Goal: Information Seeking & Learning: Learn about a topic

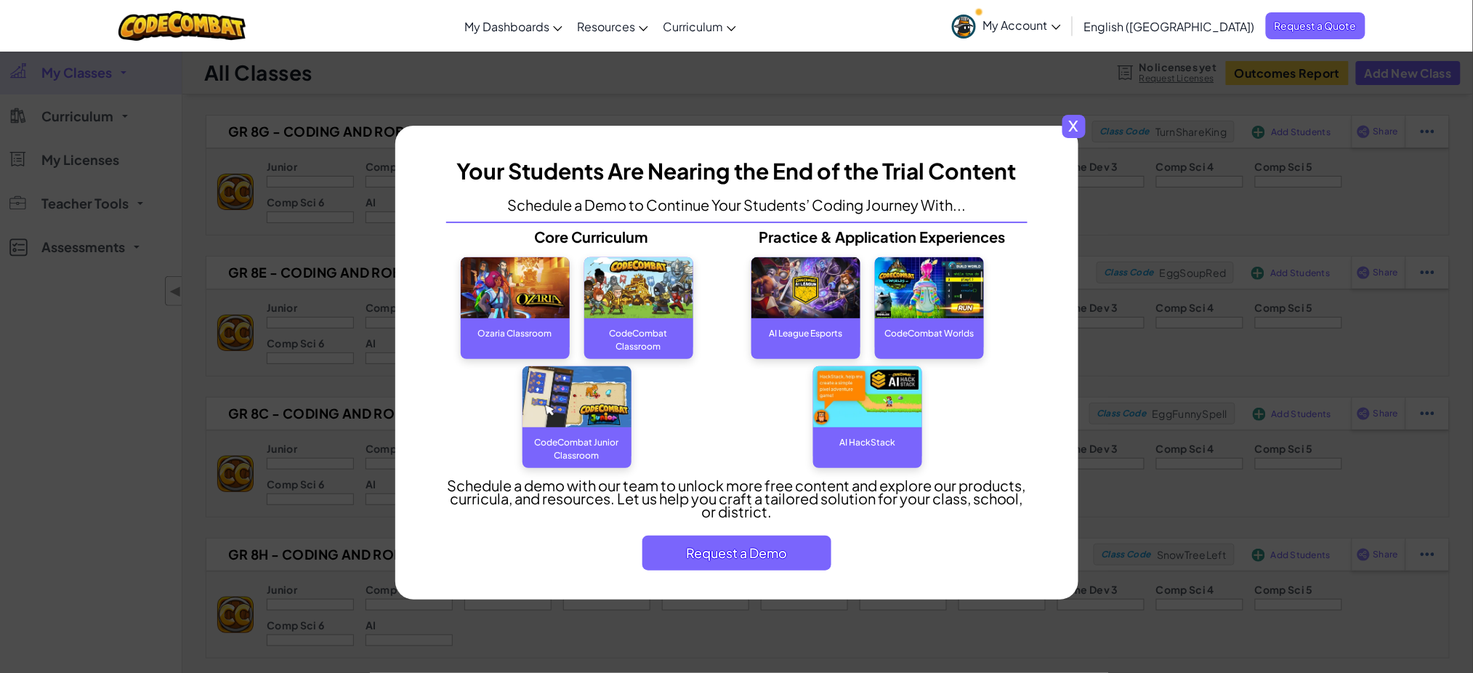
click at [1059, 135] on div "x" at bounding box center [737, 133] width 669 height 15
click at [1076, 132] on span "x" at bounding box center [1074, 126] width 23 height 23
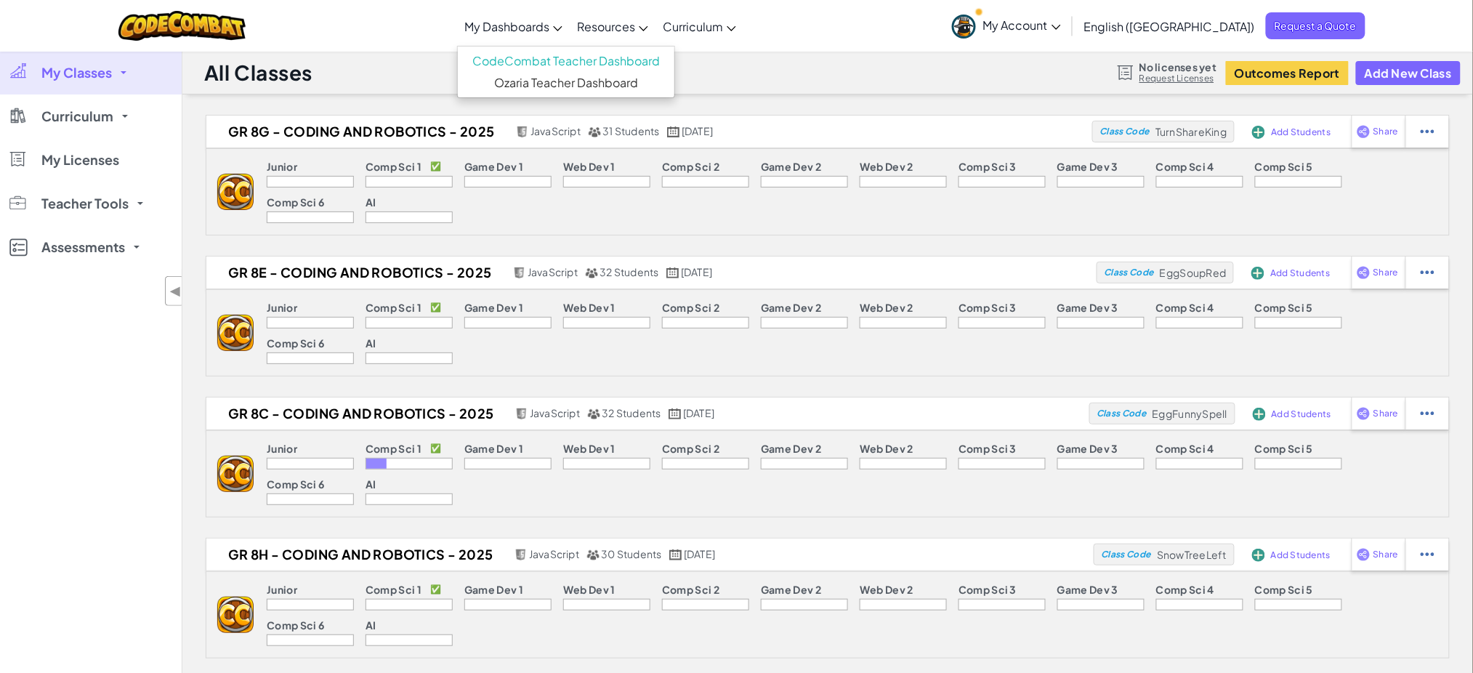
click at [549, 31] on span "My Dashboards" at bounding box center [506, 26] width 85 height 15
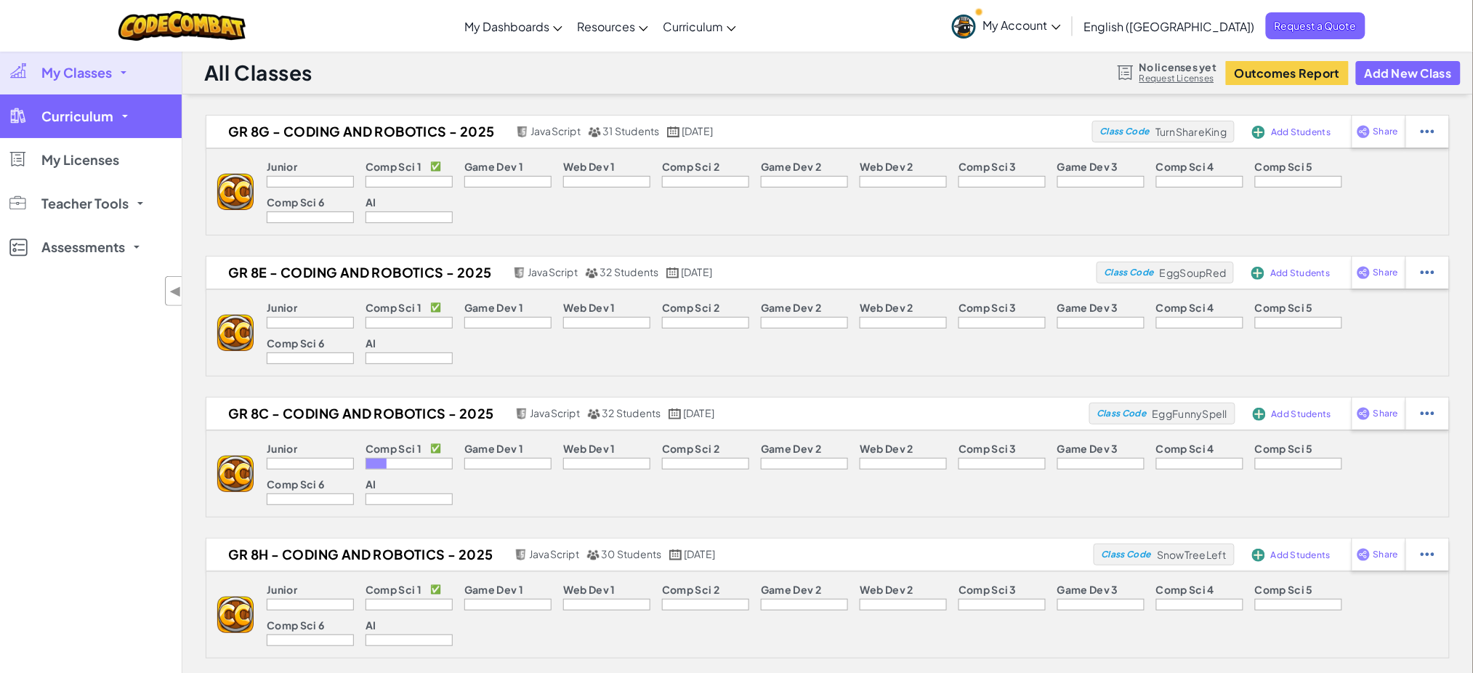
click at [131, 127] on link "Curriculum" at bounding box center [91, 116] width 182 height 44
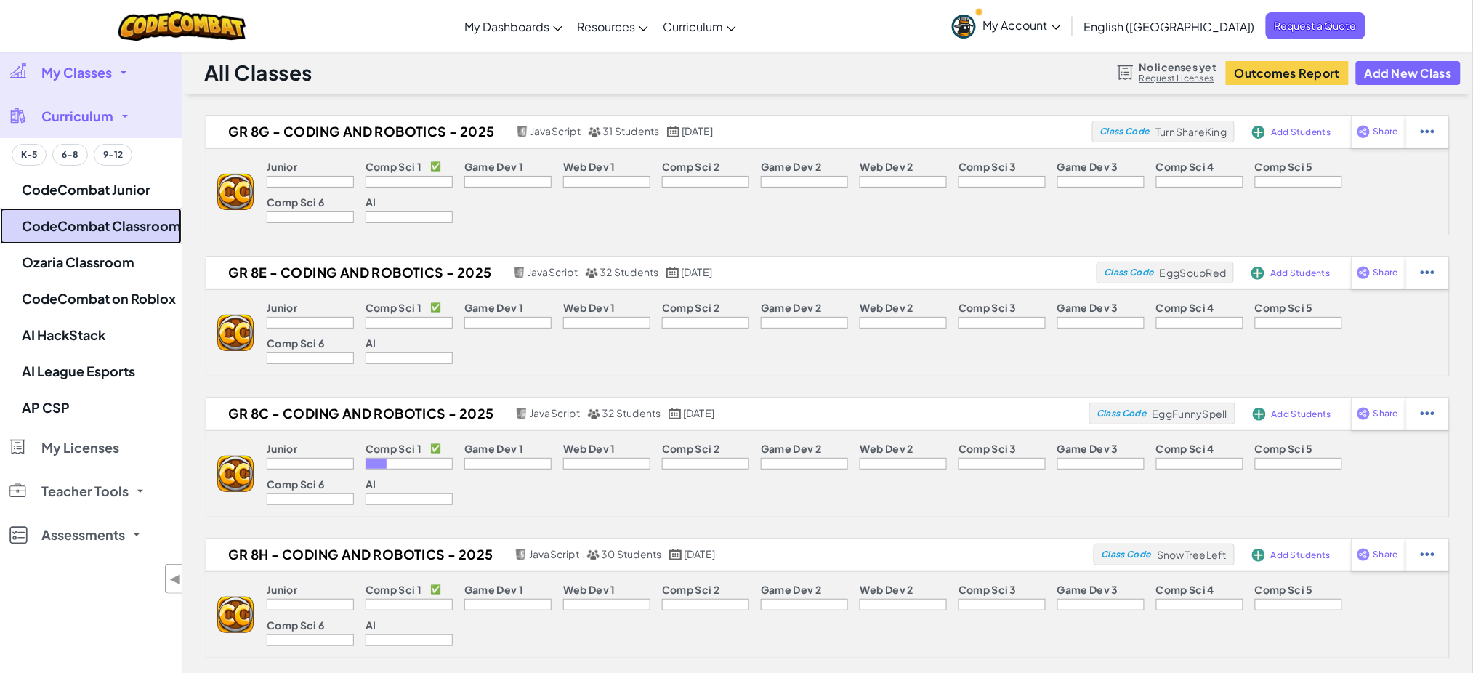
click at [103, 230] on link "CodeCombat Classroom" at bounding box center [91, 226] width 182 height 36
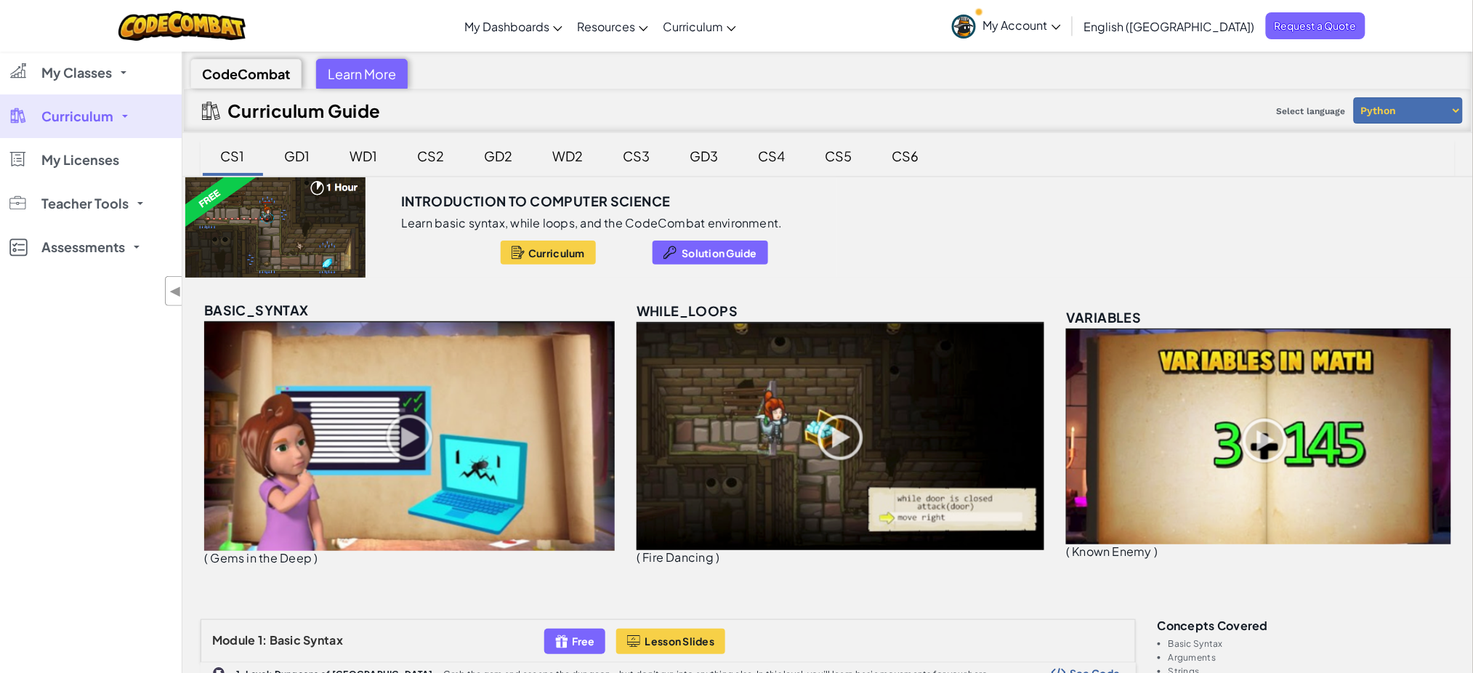
click at [81, 117] on span "Curriculum" at bounding box center [77, 116] width 72 height 13
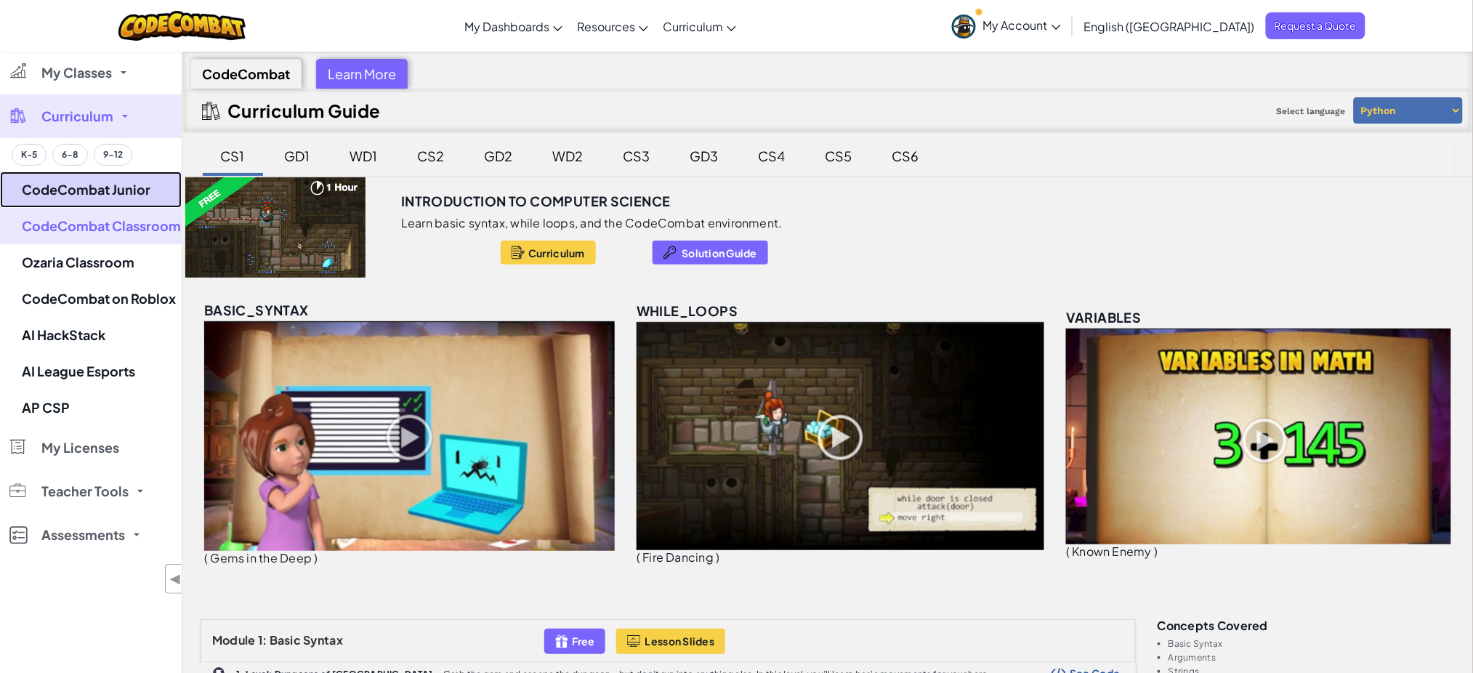
click at [124, 195] on link "CodeCombat Junior" at bounding box center [91, 190] width 182 height 36
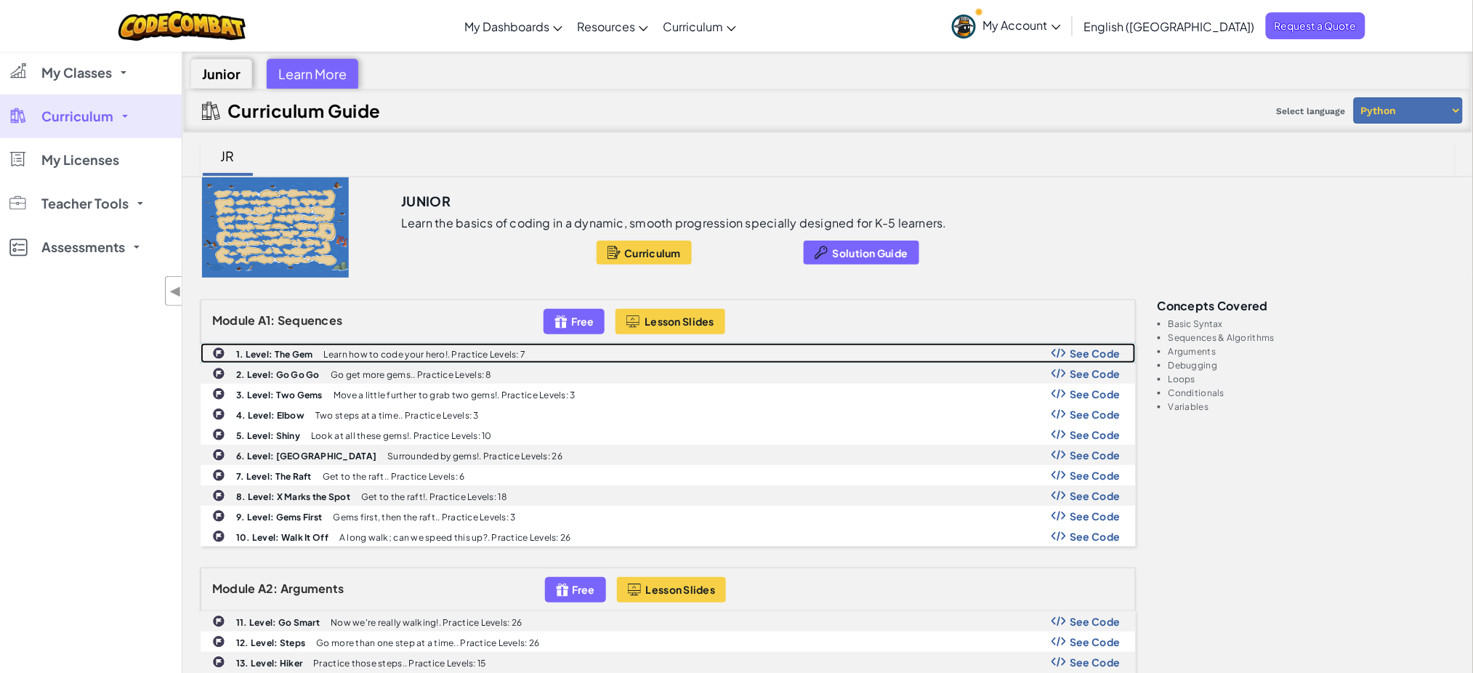
click at [335, 353] on p "Learn how to code your hero!. Practice Levels: 7" at bounding box center [425, 354] width 202 height 9
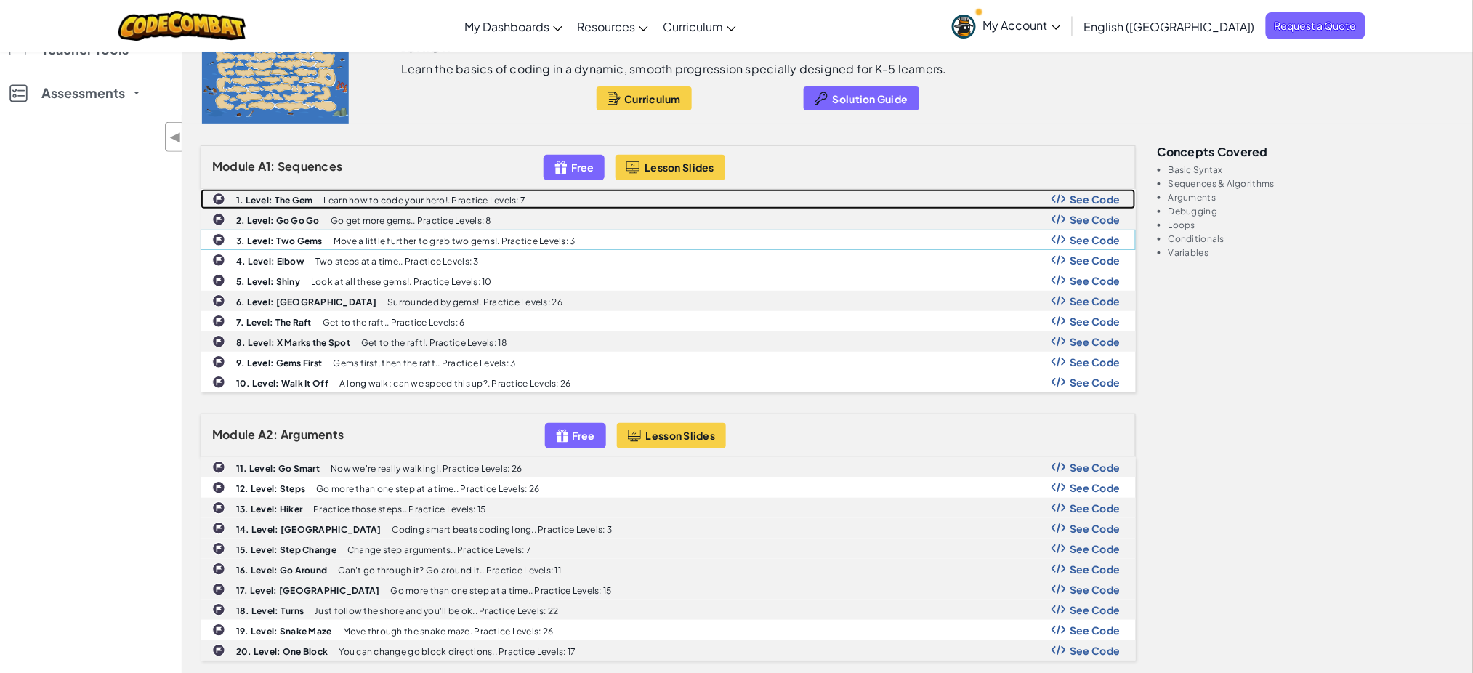
scroll to position [156, 0]
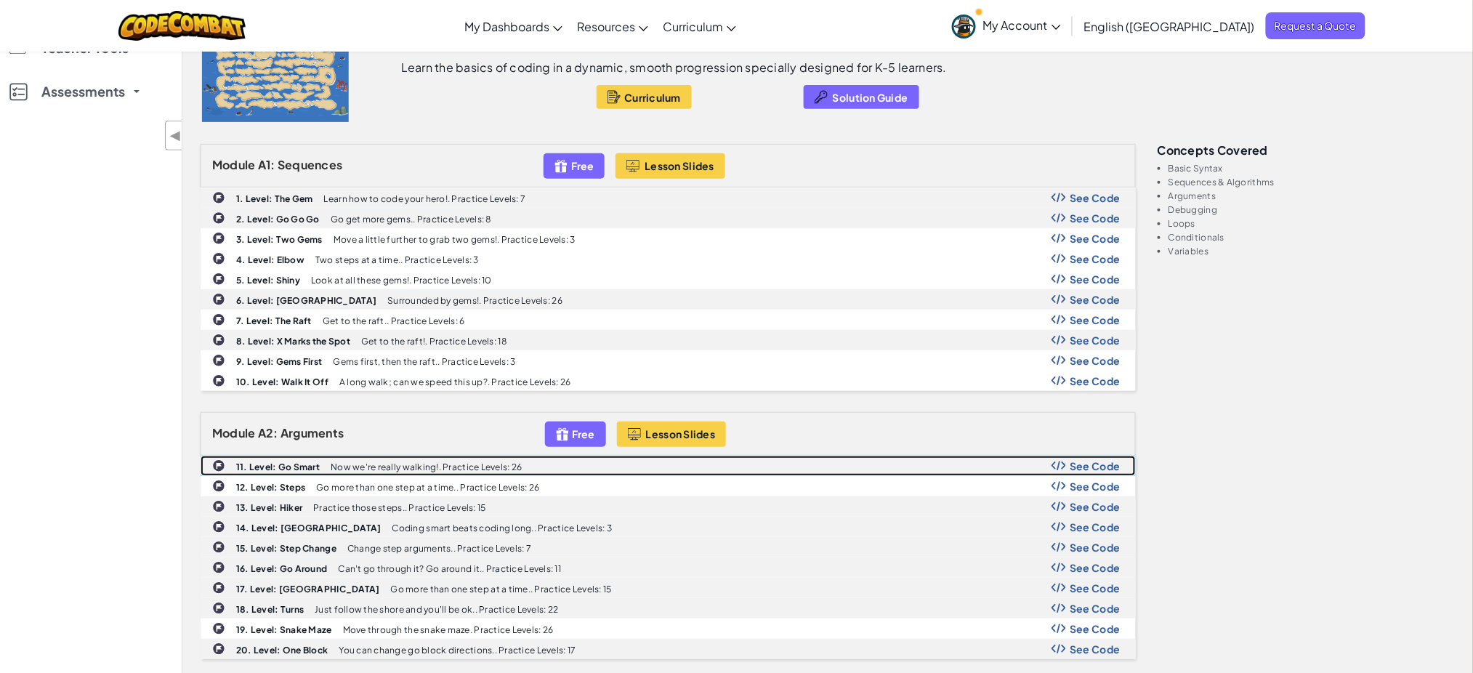
click at [366, 460] on div "11. Level: Go Smart Now we're really walking!. Practice Levels: 26 See Code" at bounding box center [668, 465] width 934 height 19
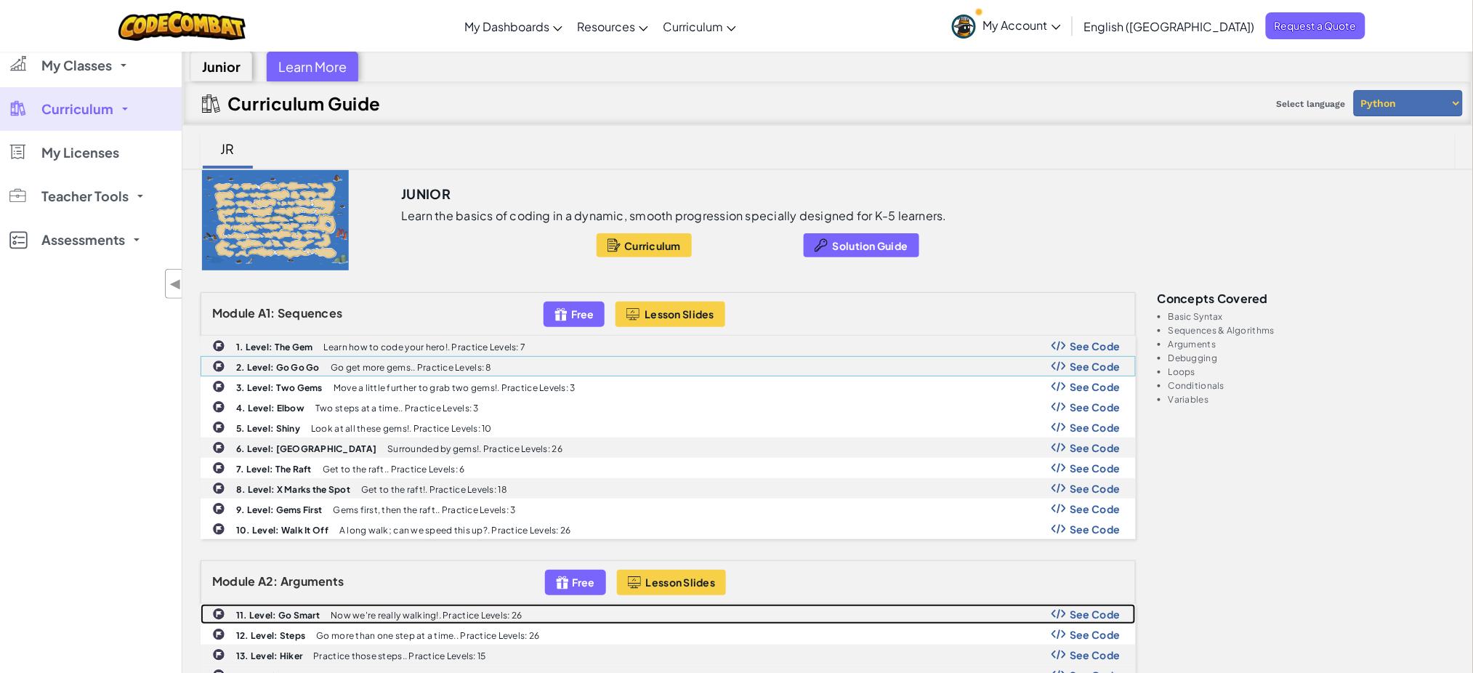
scroll to position [2, 0]
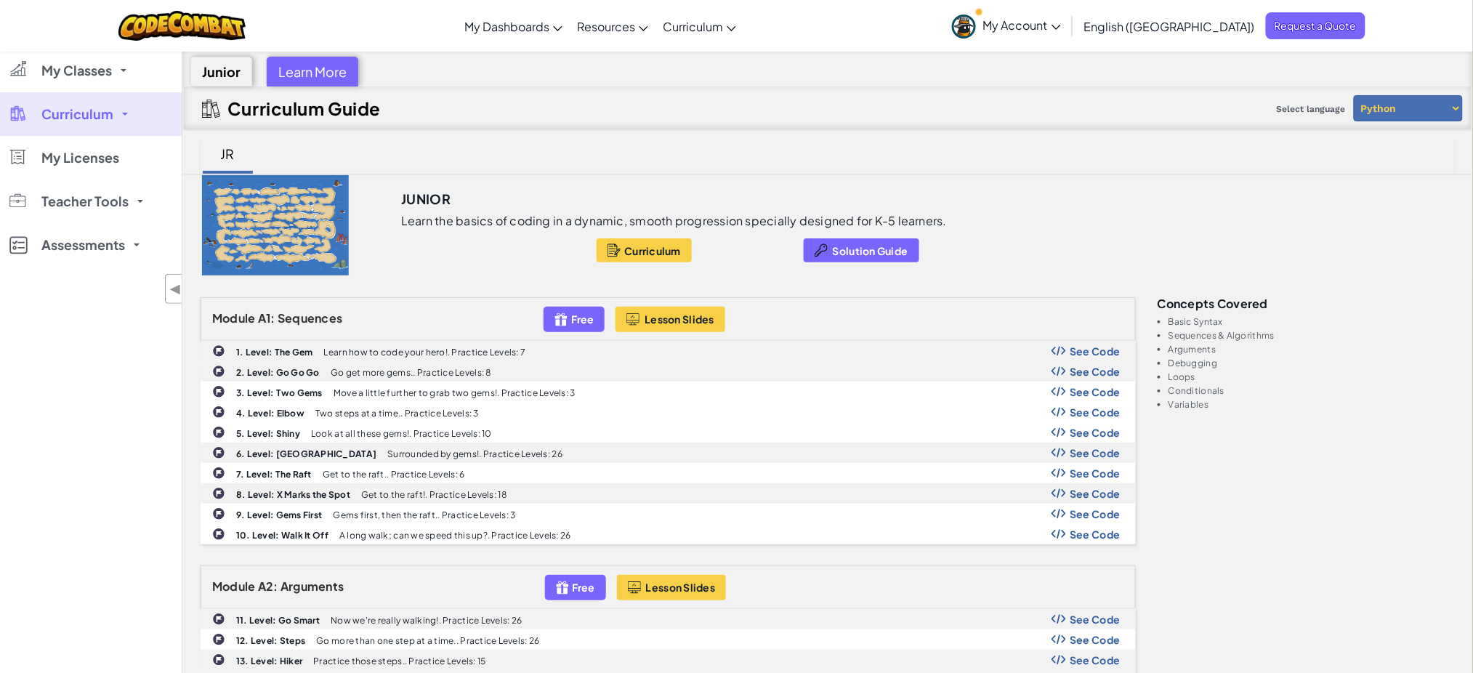
click at [1367, 92] on div "Select language Python JavaScript" at bounding box center [1367, 108] width 192 height 42
